Goal: Task Accomplishment & Management: Complete application form

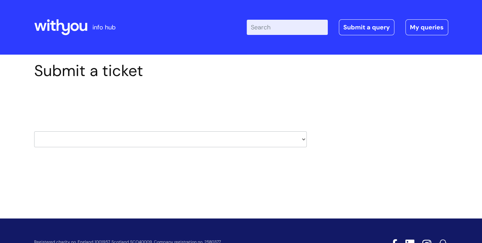
click at [289, 135] on select "HR / People IT and Support Clinical Drug Alerts Finance Accounts Data Support T…" at bounding box center [170, 139] width 273 height 16
select select "surrey_nhs_talking_therapies"
click at [34, 131] on select "HR / People IT and Support Clinical Drug Alerts Finance Accounts Data Support T…" at bounding box center [170, 139] width 273 height 16
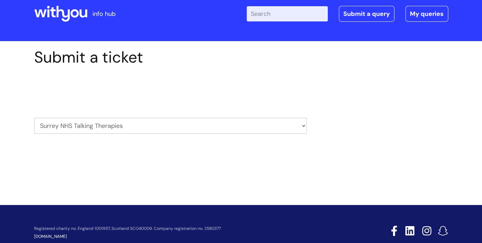
scroll to position [26, 0]
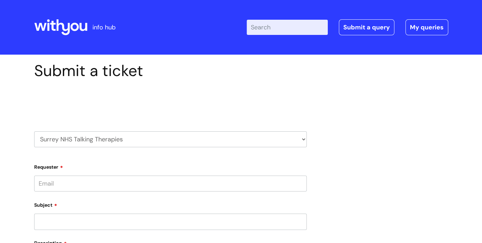
click at [174, 138] on select "HR / People IT and Support Clinical Drug Alerts Finance Accounts Data Support T…" at bounding box center [170, 139] width 273 height 16
select select "hr_/_people"
click at [34, 131] on select "HR / People IT and Support Clinical Drug Alerts Finance Accounts Data Support T…" at bounding box center [170, 139] width 273 height 16
click at [80, 186] on select "... Absence Query Holiday Query Employee change request General HR Query iTrent…" at bounding box center [170, 183] width 273 height 16
click at [34, 175] on select "... Absence Query Holiday Query Employee change request General HR Query iTrent…" at bounding box center [170, 183] width 273 height 16
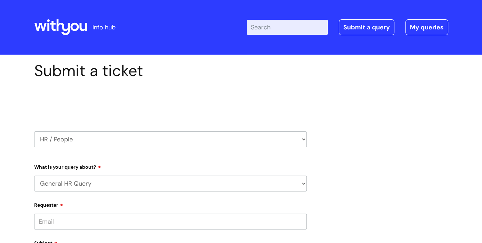
click at [104, 182] on select "... Absence Query Holiday Query Employee change request General HR Query iTrent…" at bounding box center [170, 183] width 273 height 16
select select "Pay Query"
click at [34, 175] on select "... Absence Query Holiday Query Employee change request General HR Query iTrent…" at bounding box center [170, 183] width 273 height 16
click at [100, 217] on select "... I don’t understand my payslip I think I have been overpaid I think I have b…" at bounding box center [173, 219] width 267 height 16
select select "Other payslip query"
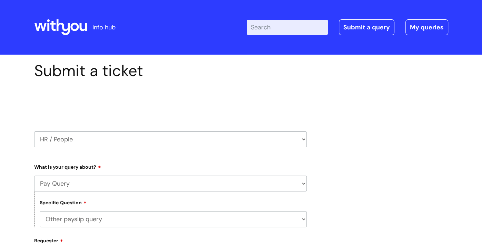
click at [40, 212] on select "... I don’t understand my payslip I think I have been overpaid I think I have b…" at bounding box center [173, 219] width 267 height 16
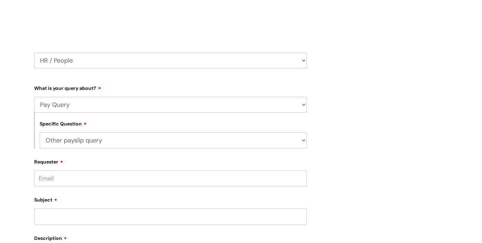
scroll to position [93, 0]
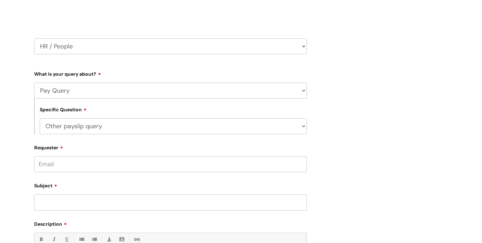
click at [206, 165] on input "Requester" at bounding box center [170, 164] width 273 height 16
type input "lesley.pearson@wearewithyou.org.uk"
click at [58, 203] on input "Subject" at bounding box center [170, 202] width 273 height 16
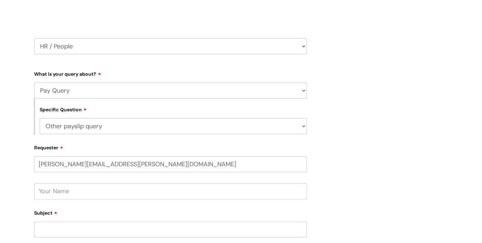
click at [98, 194] on input "text" at bounding box center [170, 191] width 273 height 16
type input "[PERSON_NAME]"
click at [84, 227] on input "Subject" at bounding box center [170, 229] width 273 height 16
type input "Salary scale review/October pay"
click at [466, 216] on div "Submit a ticket Select issue type HR / People IT and Support Clinical Drug Aler…" at bounding box center [241, 190] width 482 height 457
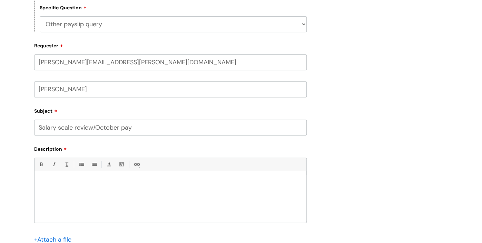
scroll to position [201, 0]
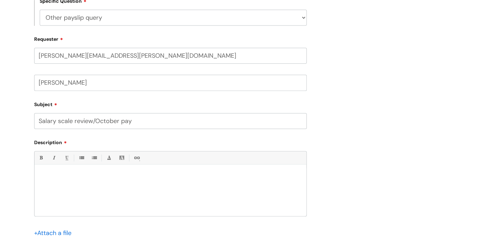
click at [132, 172] on div at bounding box center [171, 192] width 272 height 48
paste div
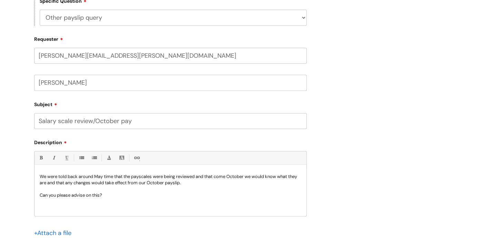
click at [41, 179] on p "We were told back around May time that the payscales were being reviewed and th…" at bounding box center [171, 179] width 262 height 12
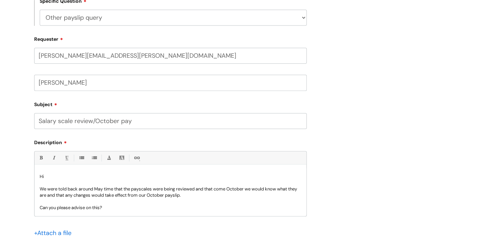
click at [141, 190] on p "We were told back around May time that the payscales were being reviewed and th…" at bounding box center [171, 192] width 262 height 12
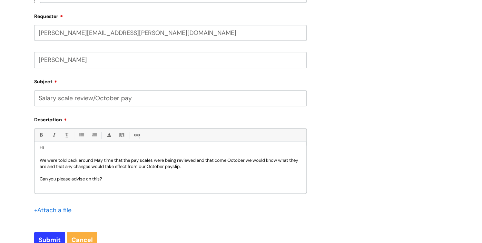
scroll to position [230, 0]
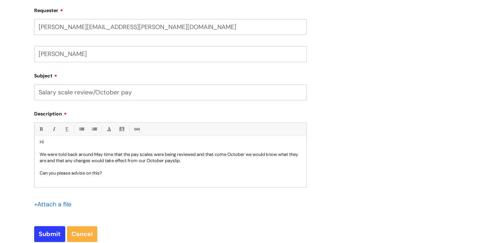
click at [125, 174] on p "Can you please advise on this?" at bounding box center [171, 173] width 262 height 6
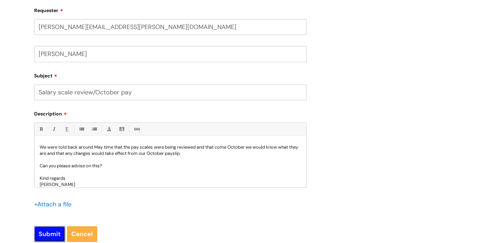
click at [43, 237] on input "Submit" at bounding box center [49, 234] width 31 height 16
type input "Please Wait..."
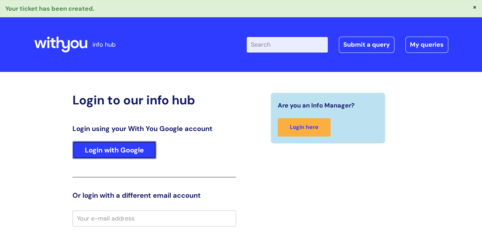
click at [142, 150] on link "Login with Google" at bounding box center [115, 150] width 84 height 18
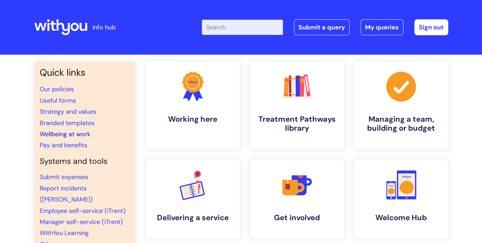
click at [54, 134] on link "Wellbeing at work" at bounding box center [65, 134] width 51 height 8
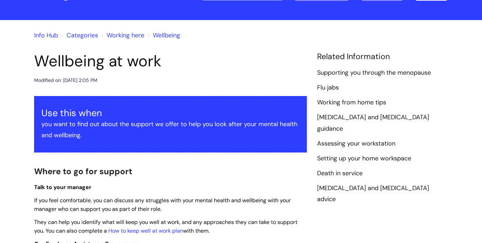
scroll to position [57, 0]
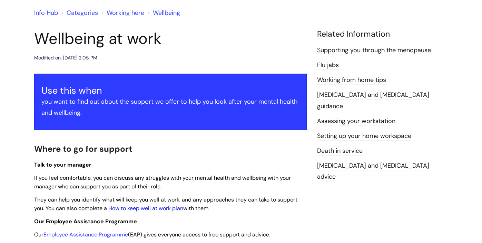
click at [169, 208] on link "How to keep well at work plan" at bounding box center [145, 207] width 75 height 7
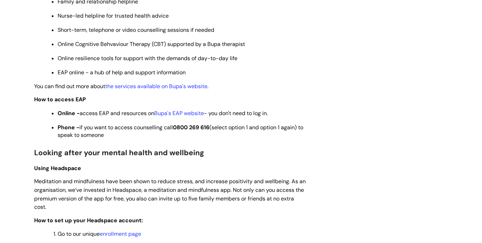
scroll to position [347, 0]
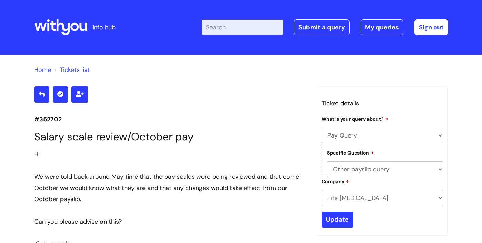
select select "Pay Query"
select select "Other payslip query"
